Goal: Task Accomplishment & Management: Manage account settings

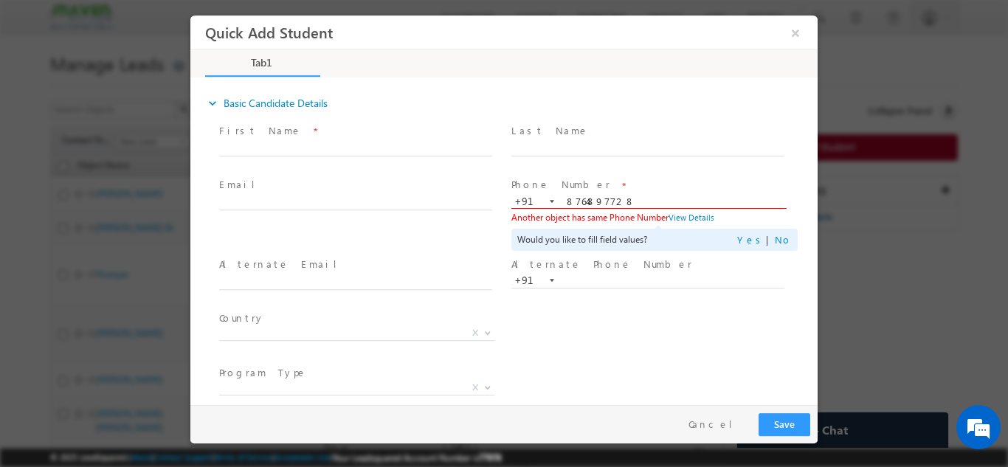
type input "8764897728"
click at [600, 157] on span at bounding box center [647, 163] width 272 height 16
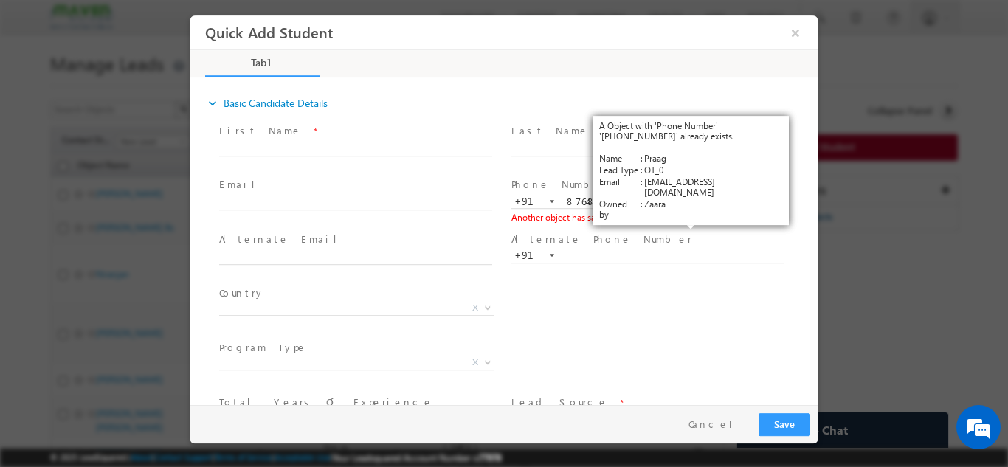
click at [689, 216] on link "View Details" at bounding box center [692, 217] width 46 height 10
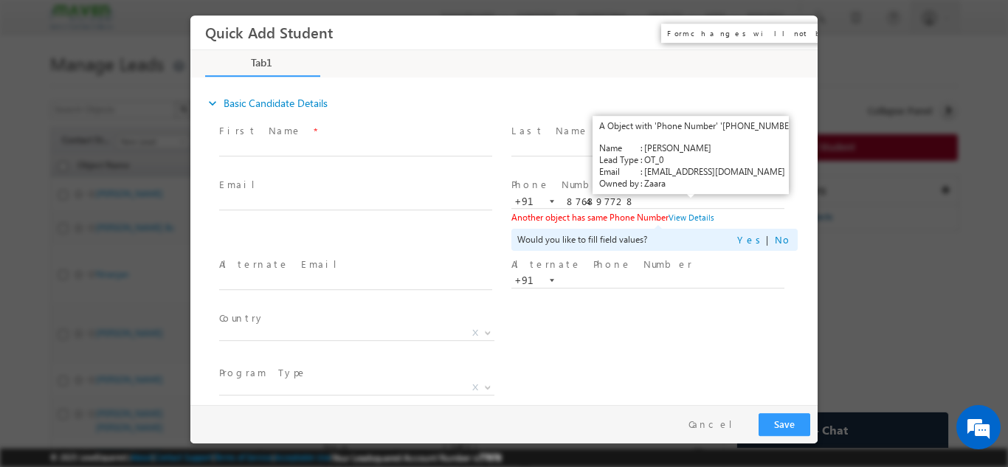
click at [797, 31] on button "×" at bounding box center [795, 31] width 25 height 27
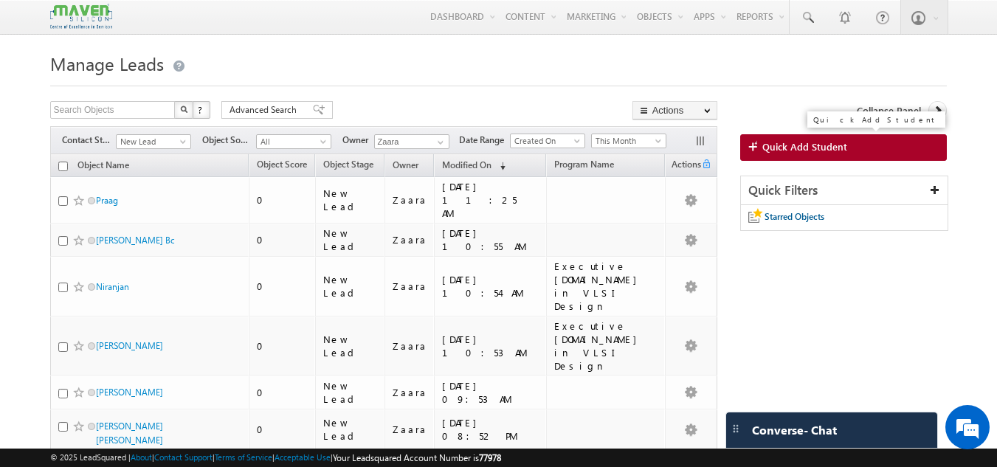
click at [821, 143] on span "Quick Add Student" at bounding box center [804, 146] width 85 height 13
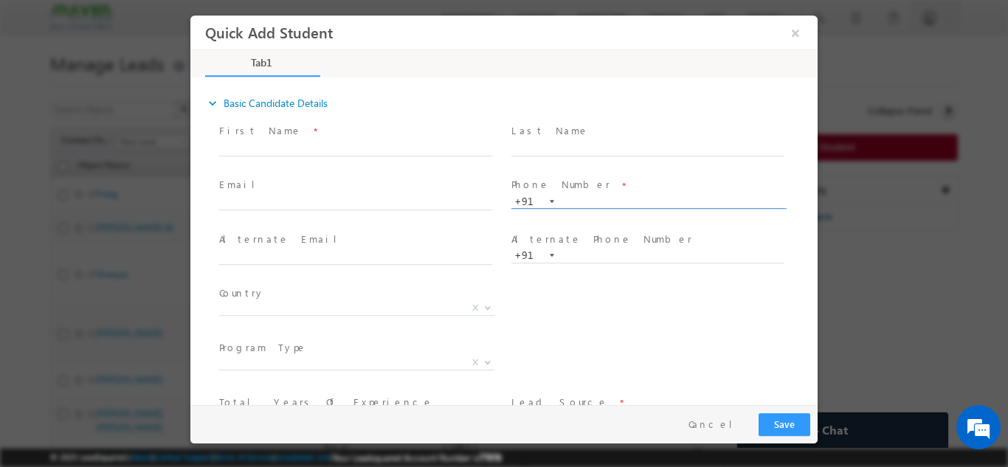
click at [616, 198] on input "text" at bounding box center [647, 201] width 273 height 15
paste input "96000 00683"
type input "9600000683"
click at [629, 162] on span at bounding box center [647, 163] width 272 height 16
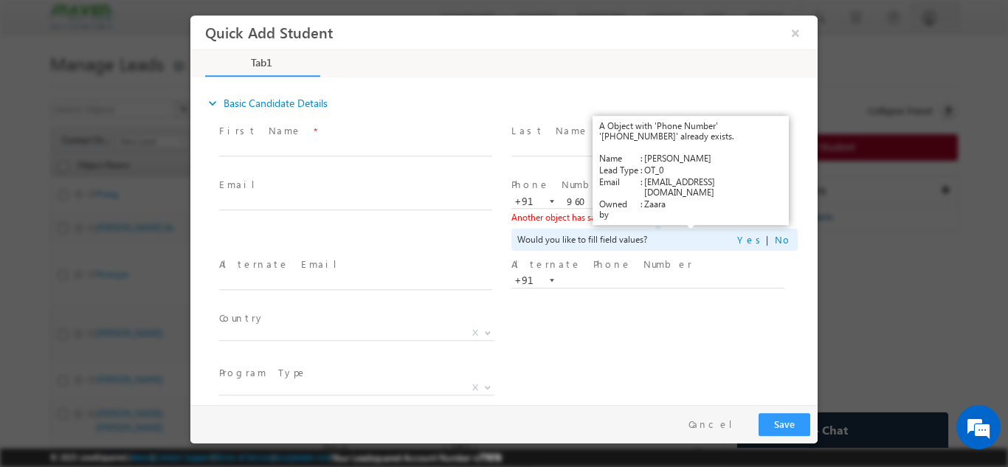
click at [686, 216] on link "View Details" at bounding box center [692, 217] width 46 height 10
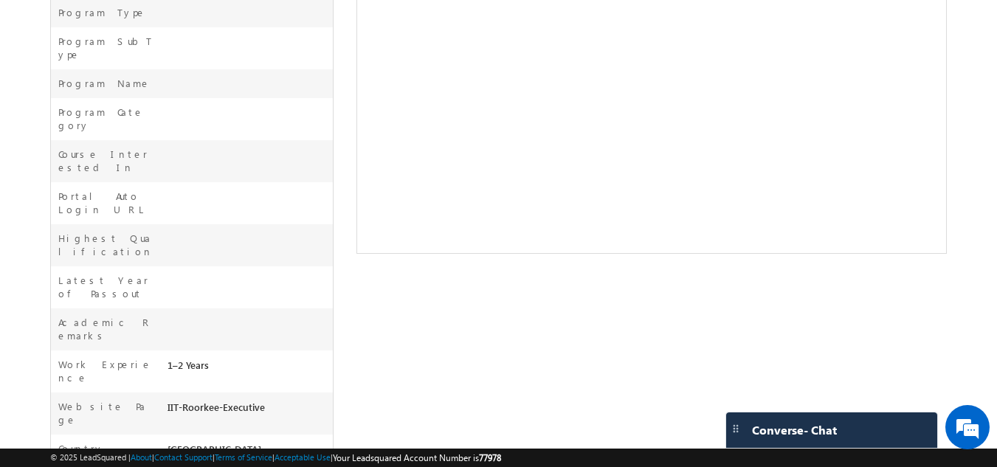
scroll to position [536, 0]
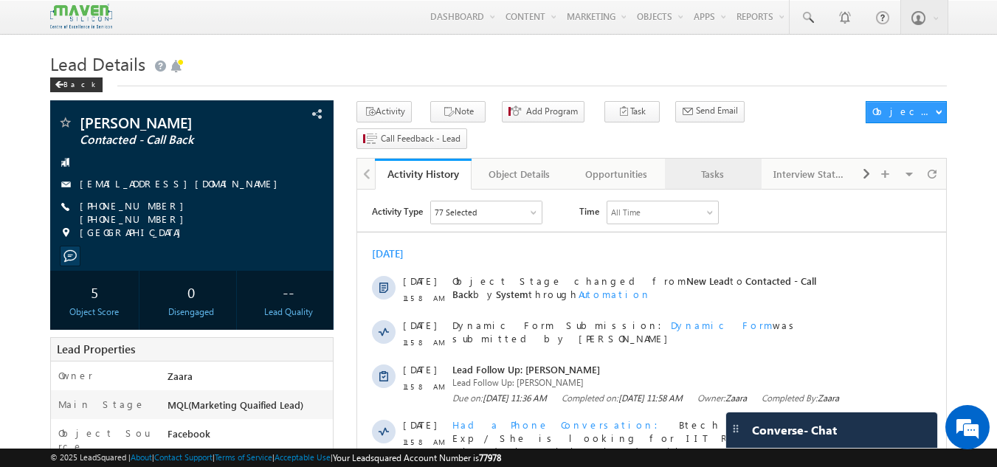
click at [713, 165] on div "Tasks" at bounding box center [713, 174] width 72 height 18
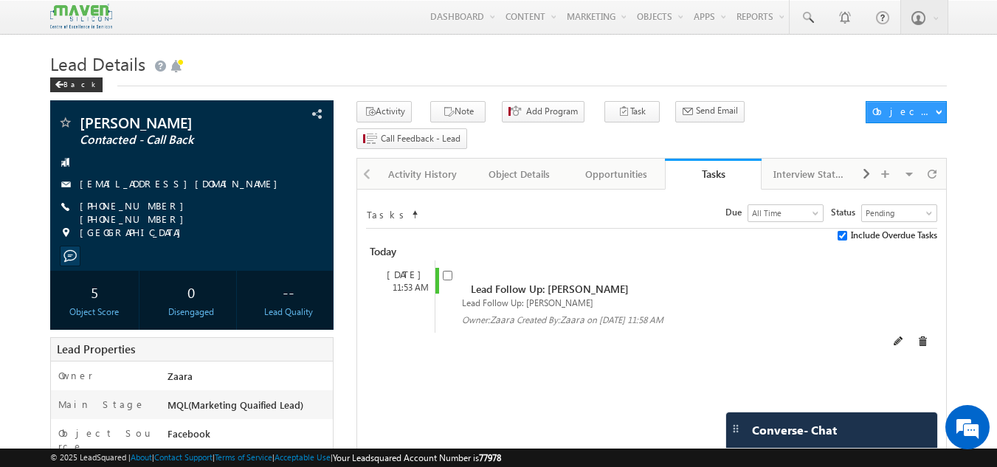
click at [441, 261] on div "Lead Follow Up: TRIPTI TIWARI Lead Follow Up: TRIPTI TIWARI Owner: Zaara Create…" at bounding box center [665, 297] width 460 height 72
click at [447, 268] on span at bounding box center [451, 281] width 16 height 27
click at [447, 271] on input "checkbox" at bounding box center [448, 276] width 10 height 10
checkbox input "false"
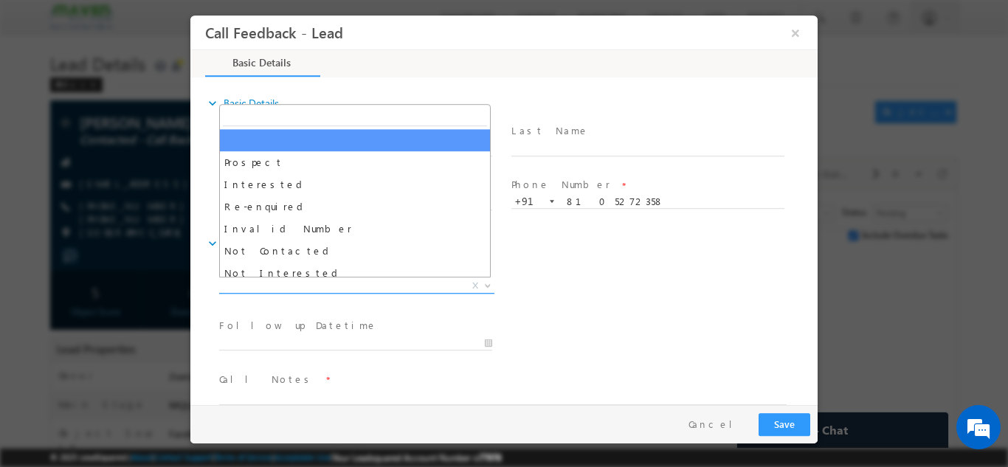
click at [318, 284] on span "X" at bounding box center [356, 285] width 275 height 15
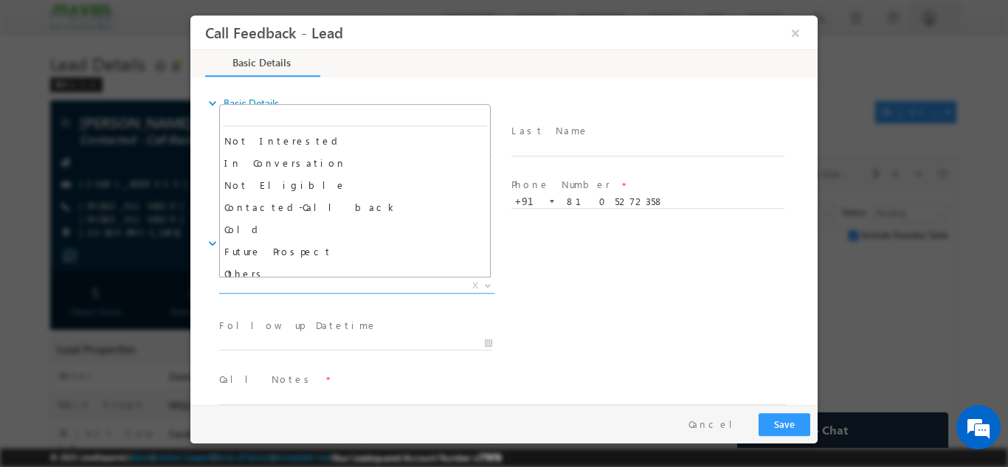
scroll to position [140, 0]
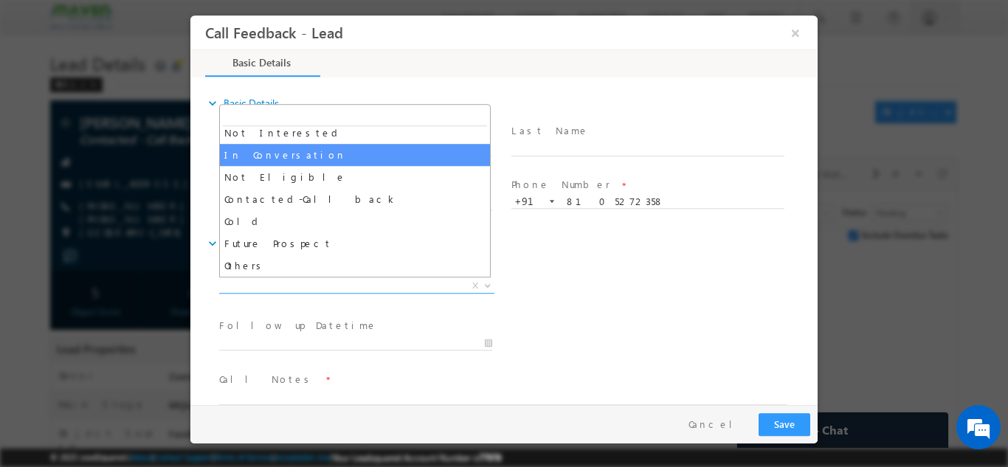
select select "In Conversation"
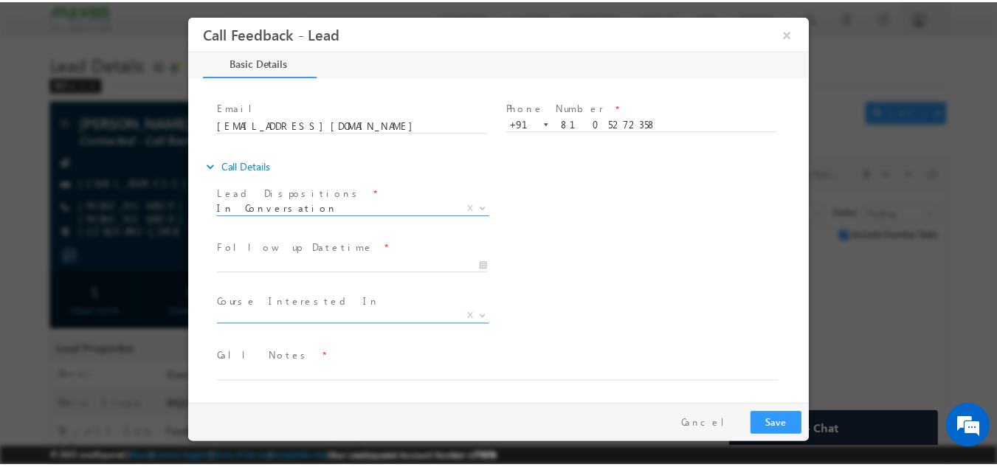
scroll to position [78, 0]
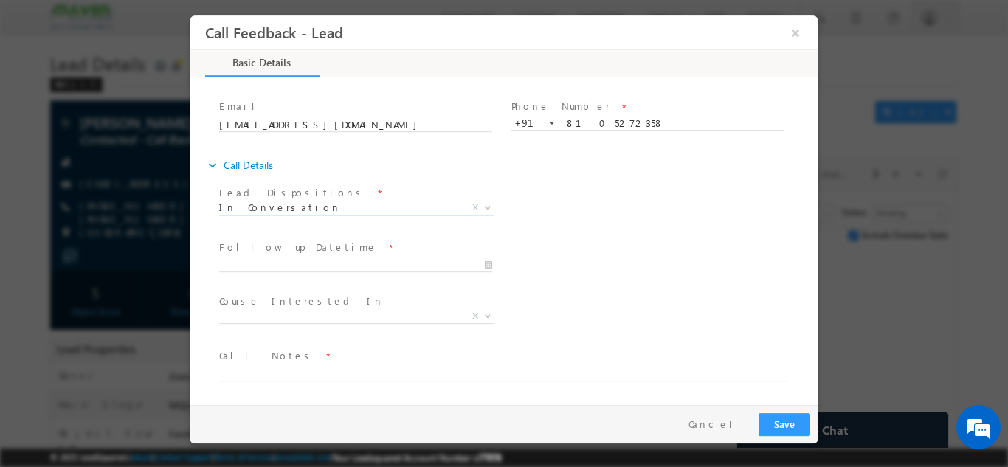
click at [283, 273] on span at bounding box center [355, 279] width 272 height 16
click at [290, 261] on input "23/09/2025 11:43 AM" at bounding box center [355, 265] width 273 height 15
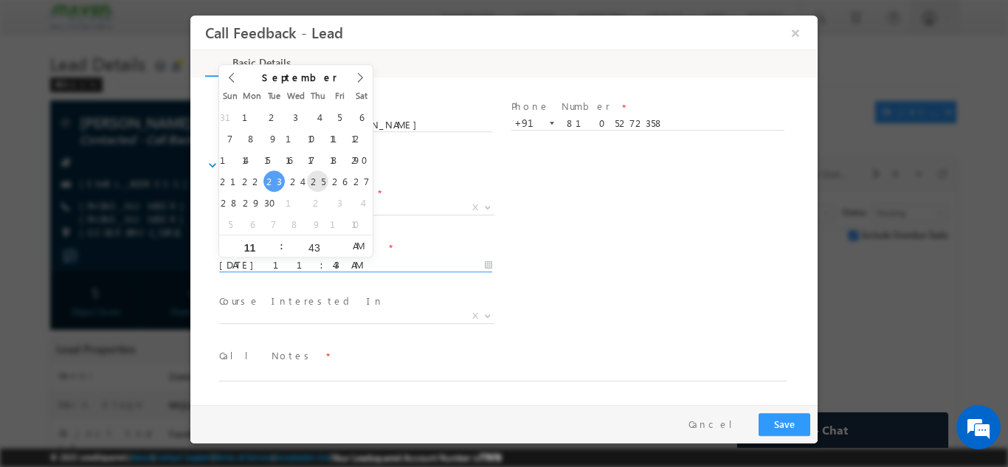
type input "25/09/2025 11:43 AM"
click at [612, 305] on div "Course Interested In * Executive M.Tech in VLSI Design Advanced VLSI Design & V…" at bounding box center [516, 317] width 601 height 55
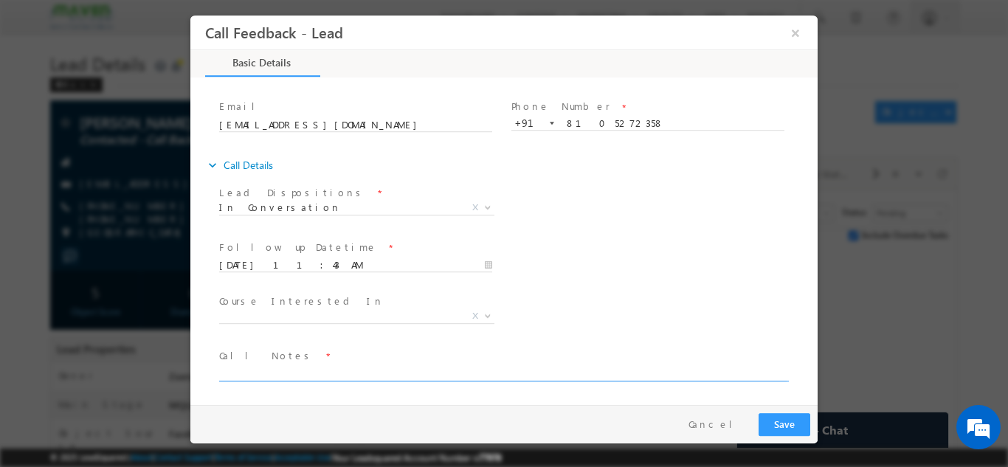
click at [285, 375] on textarea at bounding box center [503, 372] width 568 height 17
type textarea "Call back on 25th Sep as she is busy"
click at [790, 419] on button "Save" at bounding box center [785, 424] width 52 height 23
